Goal: Task Accomplishment & Management: Manage account settings

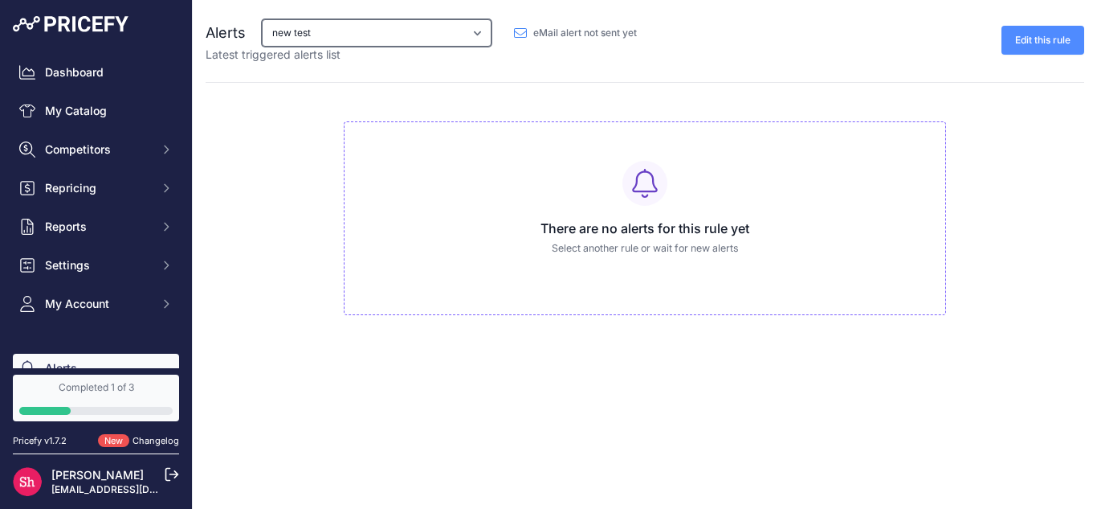
click at [472, 31] on select "My competitors are 5% cheaper than me new test test 2" at bounding box center [377, 32] width 230 height 27
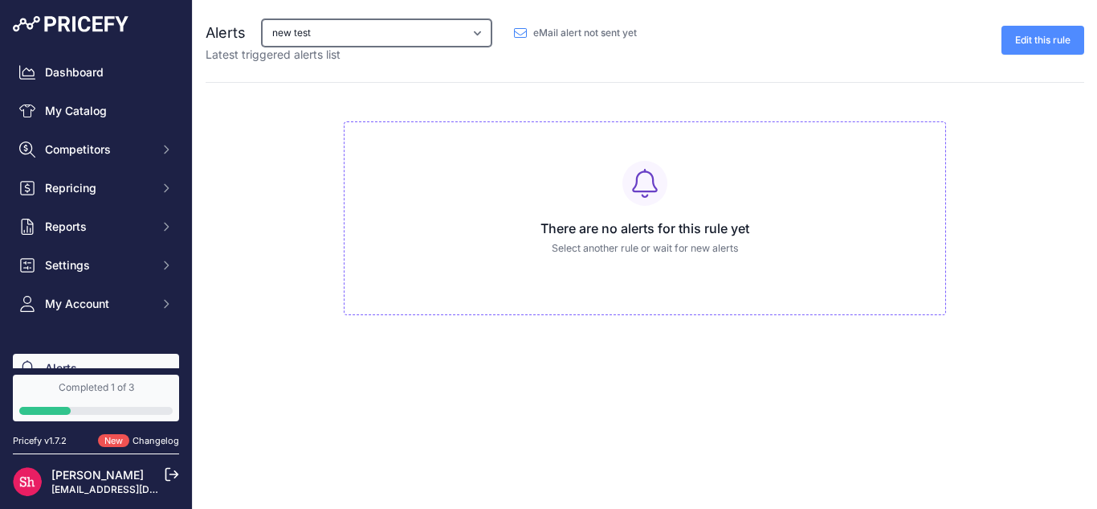
click at [472, 31] on select "My competitors are 5% cheaper than me new test test 2" at bounding box center [377, 32] width 230 height 27
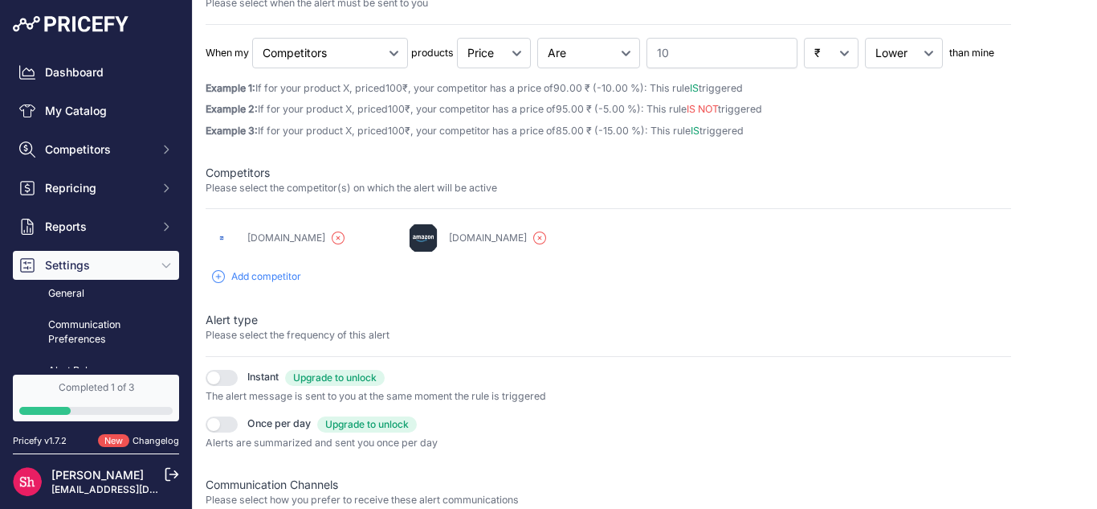
scroll to position [9, 0]
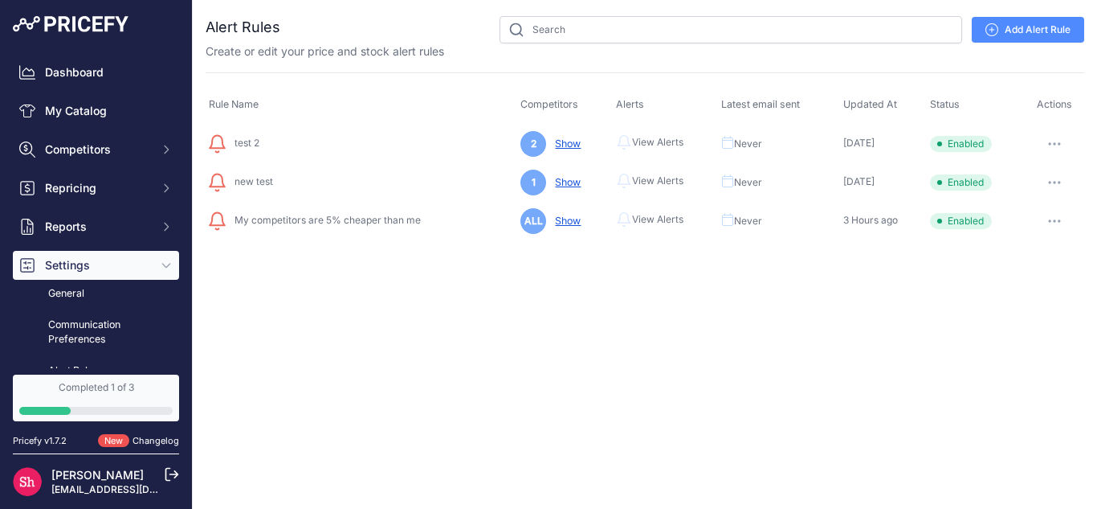
click at [648, 140] on span "View Alerts" at bounding box center [657, 142] width 51 height 13
click at [1057, 146] on button "button" at bounding box center [1055, 144] width 32 height 22
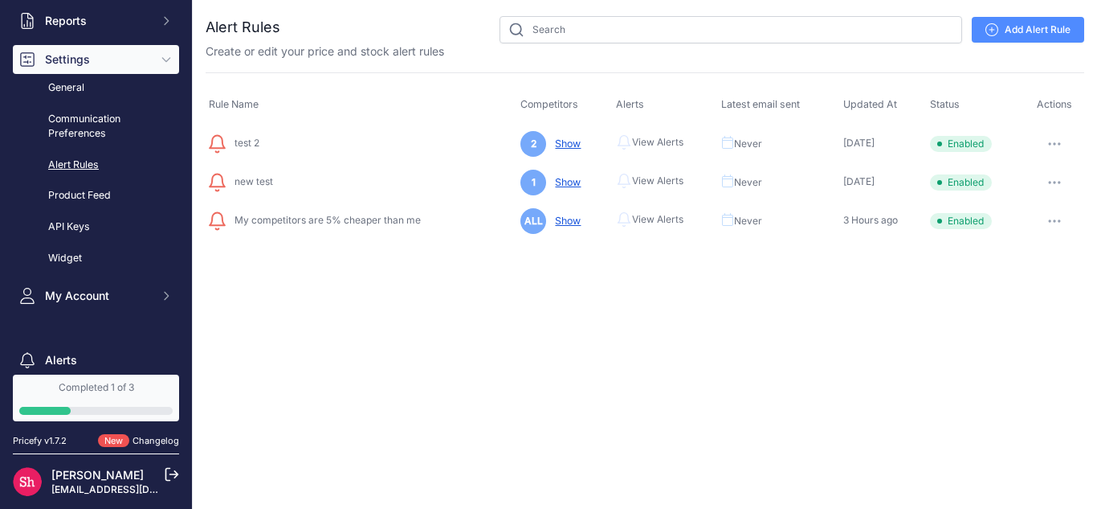
scroll to position [286, 0]
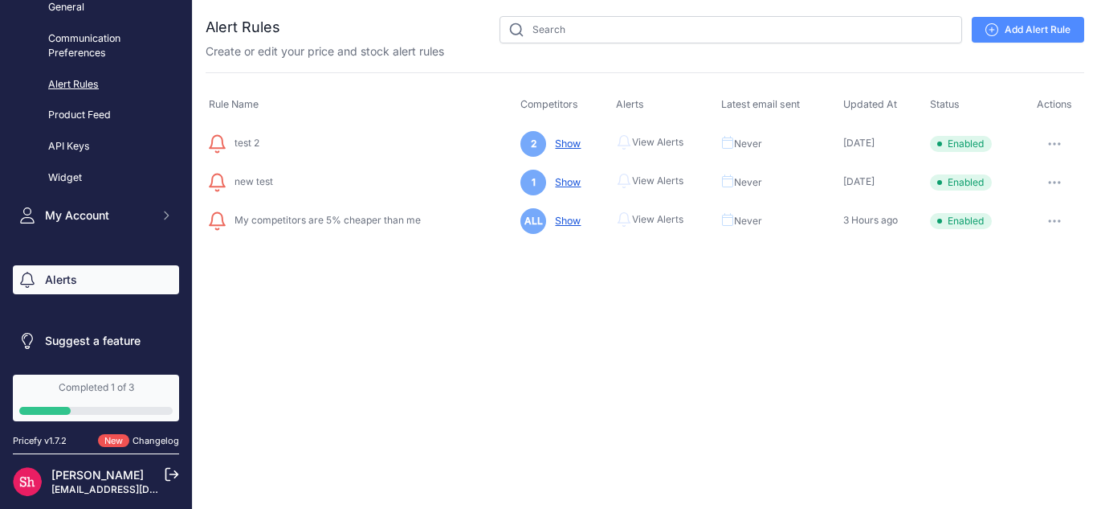
click at [51, 270] on link "Alerts" at bounding box center [96, 279] width 166 height 29
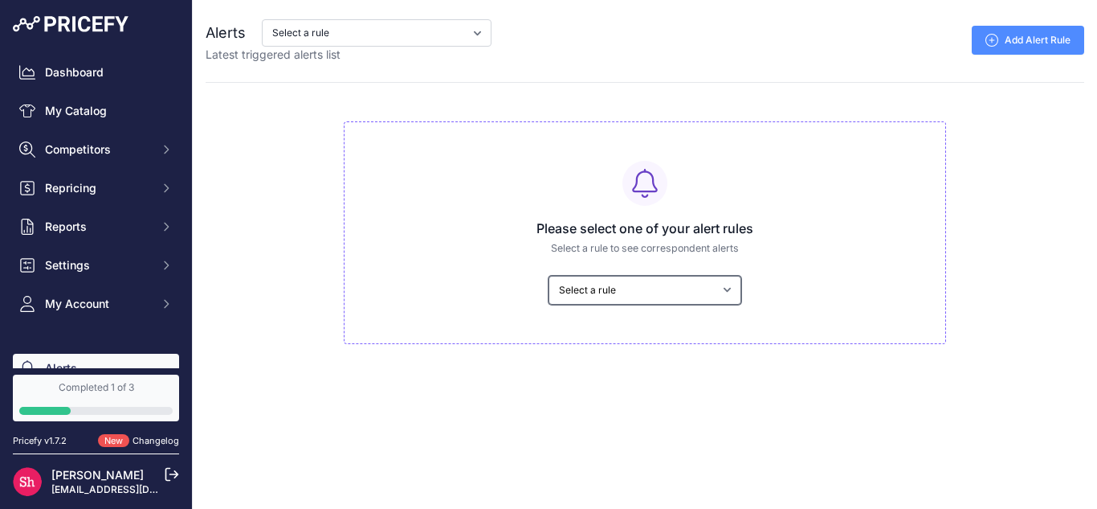
click at [613, 294] on select "Select a rule My competitors are 5% cheaper than me new test test 2" at bounding box center [645, 290] width 193 height 29
select select "9419"
click at [549, 276] on select "Select a rule My competitors are 5% cheaper than me new test test 2" at bounding box center [645, 290] width 193 height 29
